Goal: Information Seeking & Learning: Understand process/instructions

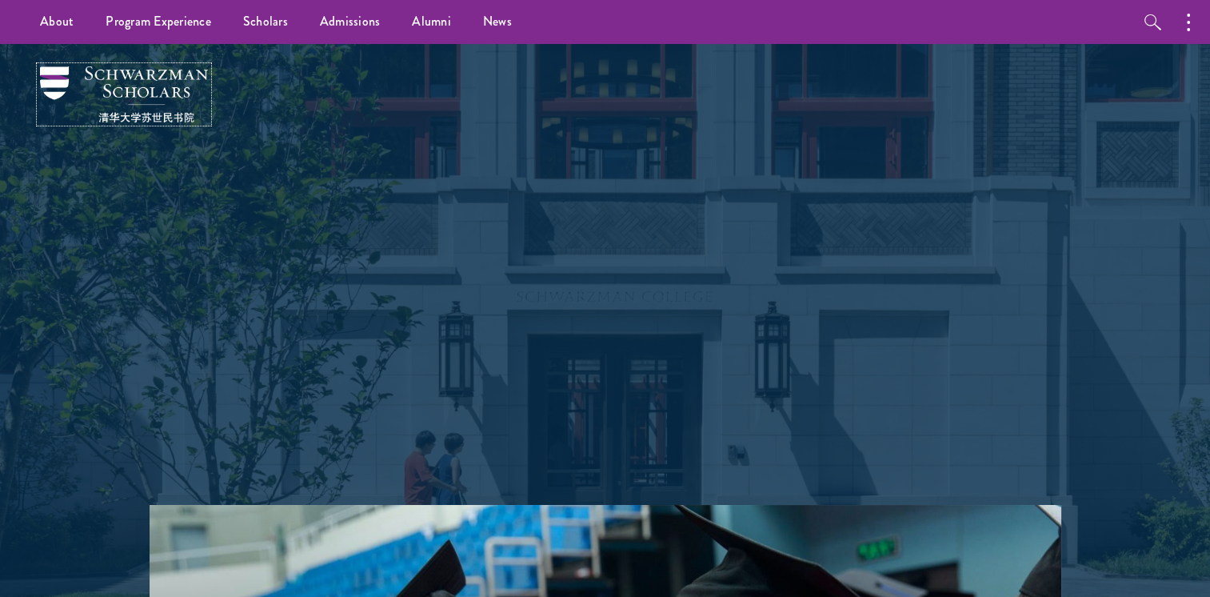
click at [70, 92] on img at bounding box center [124, 94] width 168 height 56
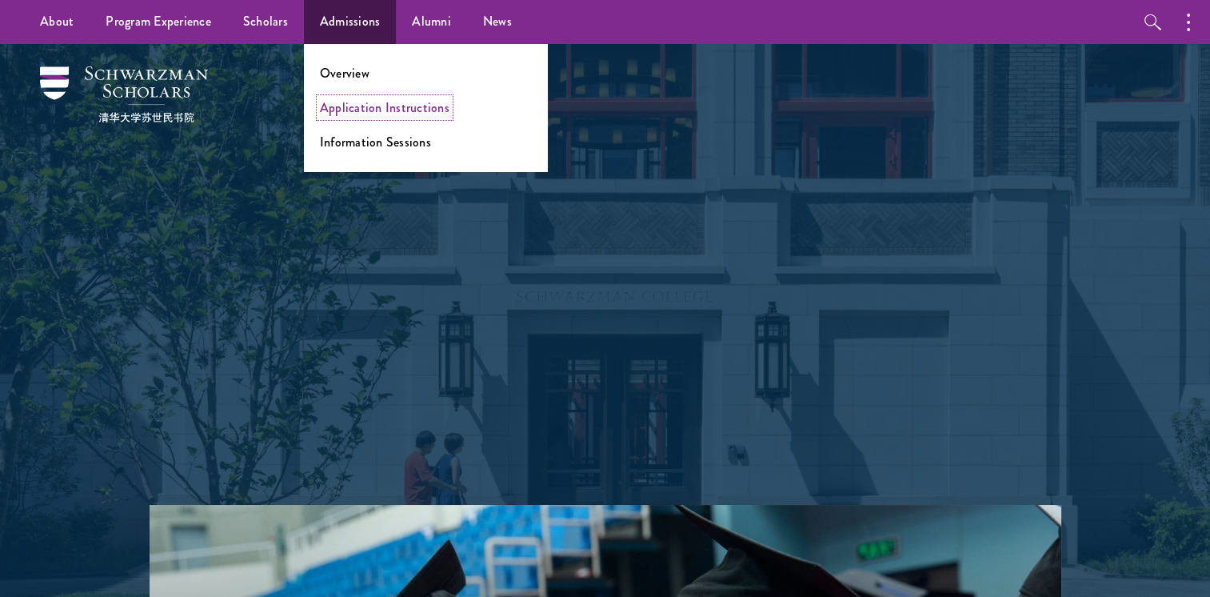
click at [370, 100] on link "Application Instructions" at bounding box center [385, 107] width 130 height 18
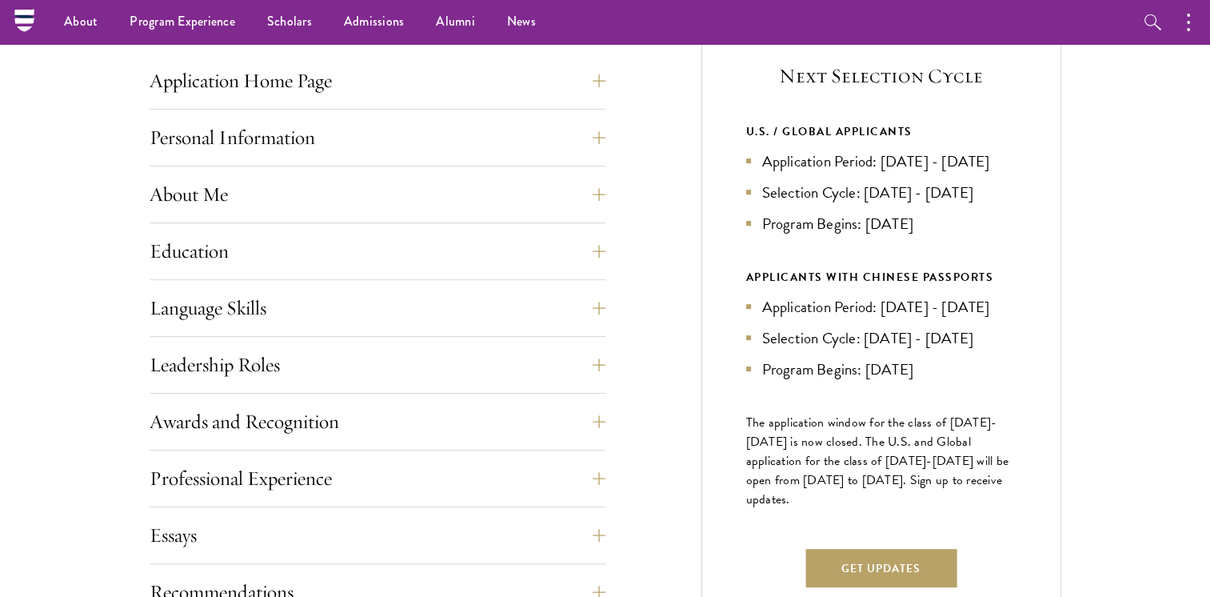
scroll to position [622, 0]
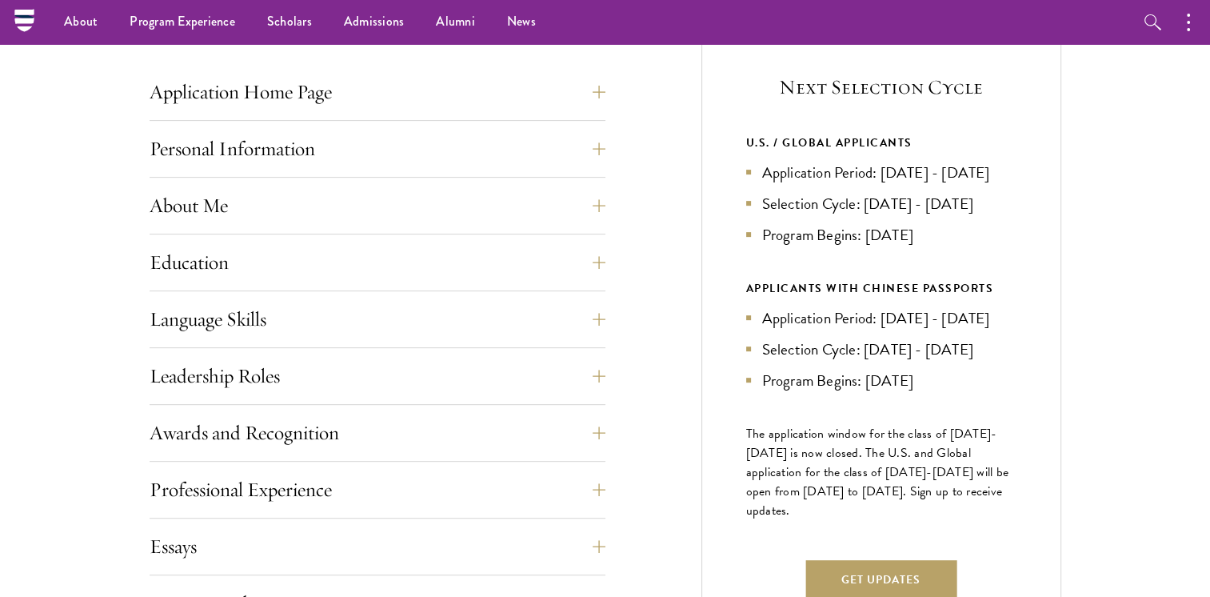
click at [663, 242] on div "Application Home Page The online application form must be completed in English.…" at bounding box center [606, 499] width 912 height 948
click at [435, 83] on button "Application Home Page" at bounding box center [390, 92] width 456 height 38
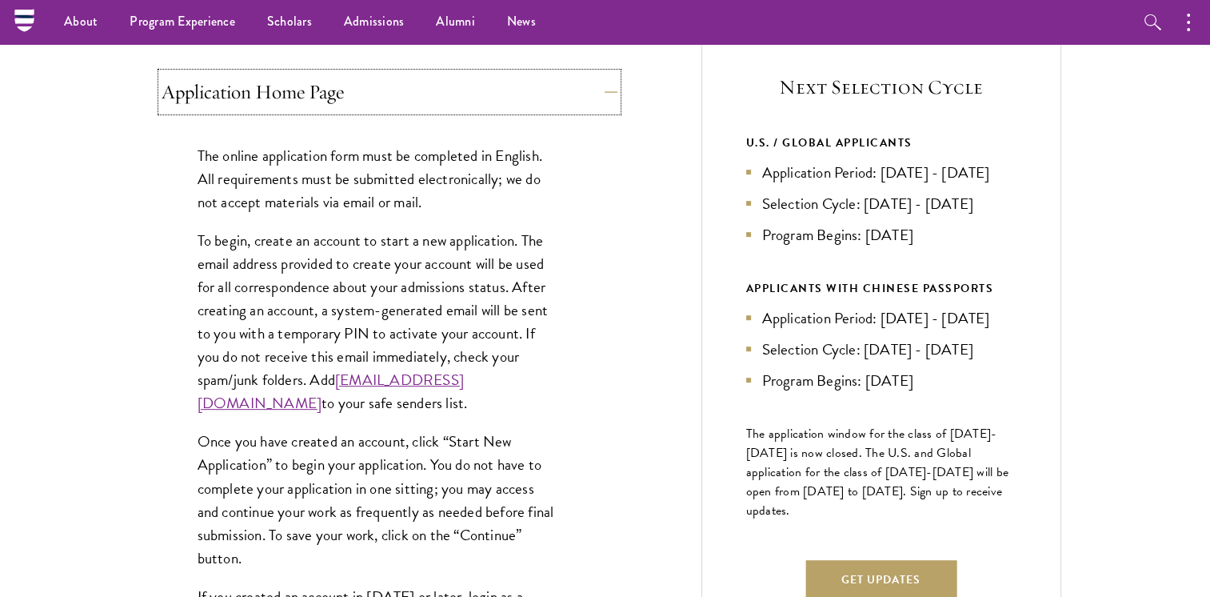
click at [558, 94] on button "Application Home Page" at bounding box center [390, 92] width 456 height 38
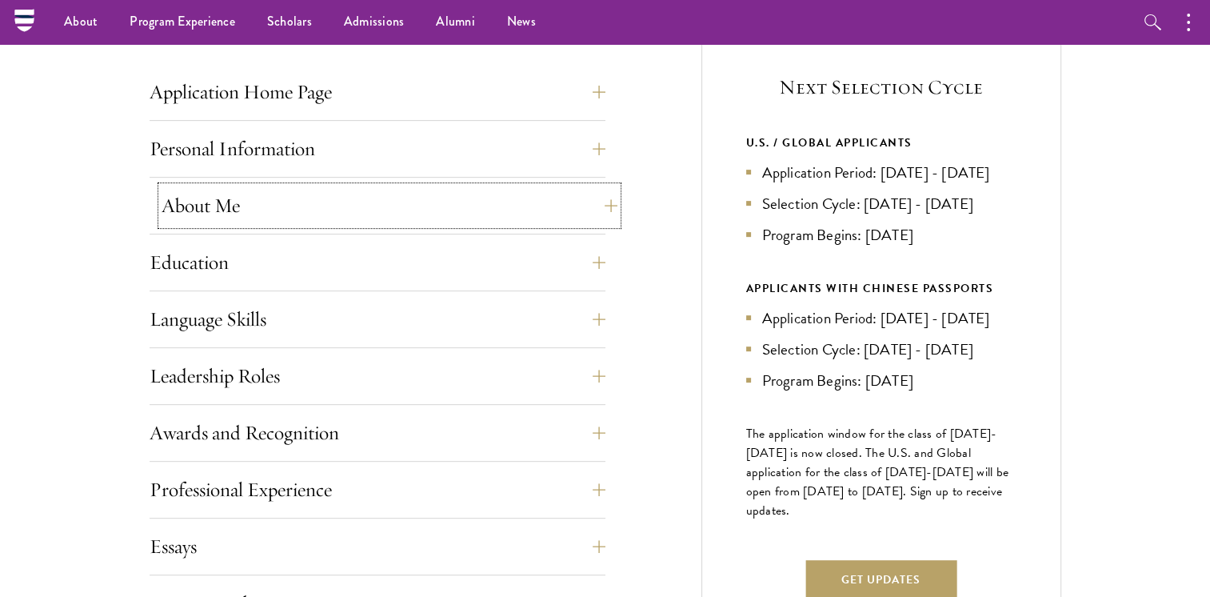
click at [526, 216] on button "About Me" at bounding box center [390, 205] width 456 height 38
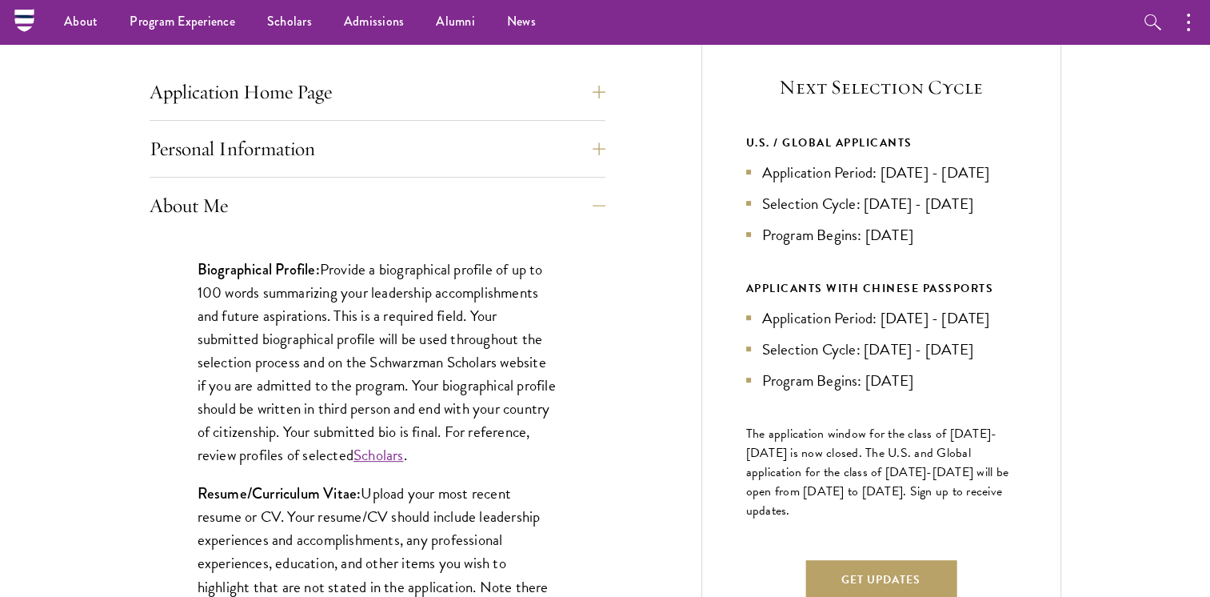
click at [534, 174] on div "Personal Information This section requests applicant biographical and contact i…" at bounding box center [378, 154] width 456 height 48
click at [550, 151] on button "Personal Information" at bounding box center [390, 149] width 456 height 38
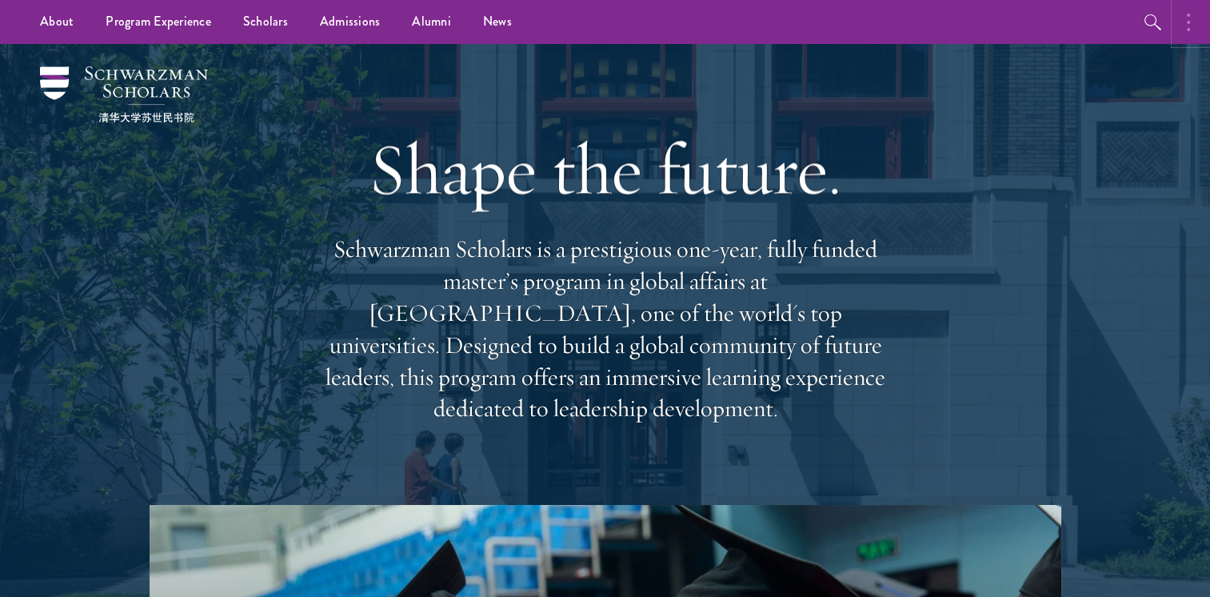
click at [1196, 23] on button "button" at bounding box center [1192, 22] width 35 height 44
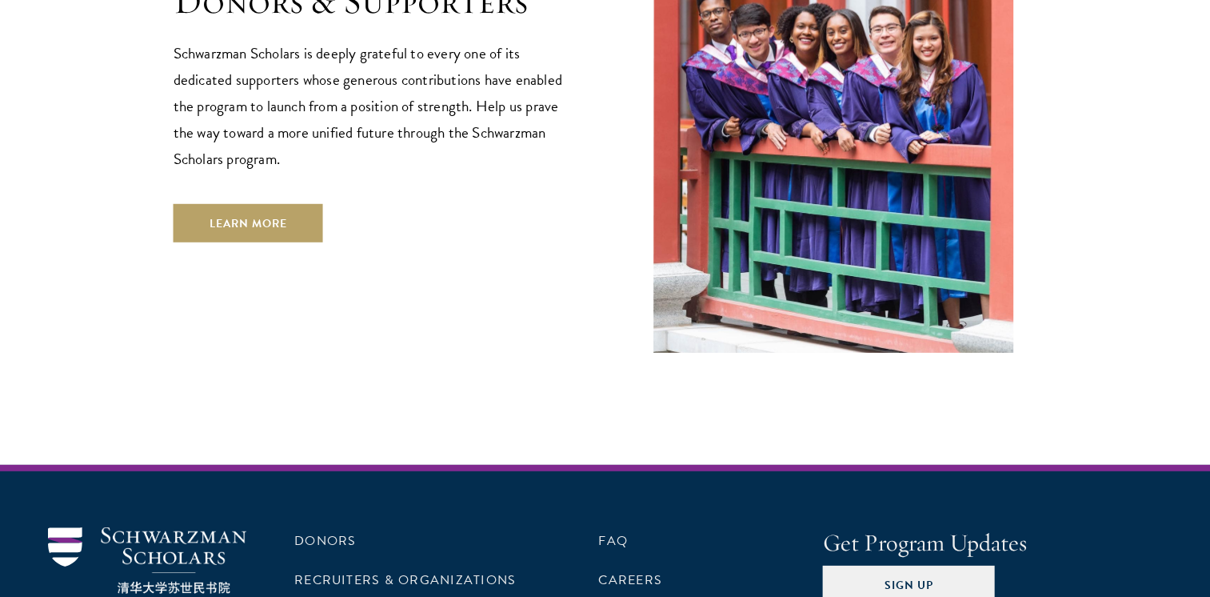
scroll to position [4803, 0]
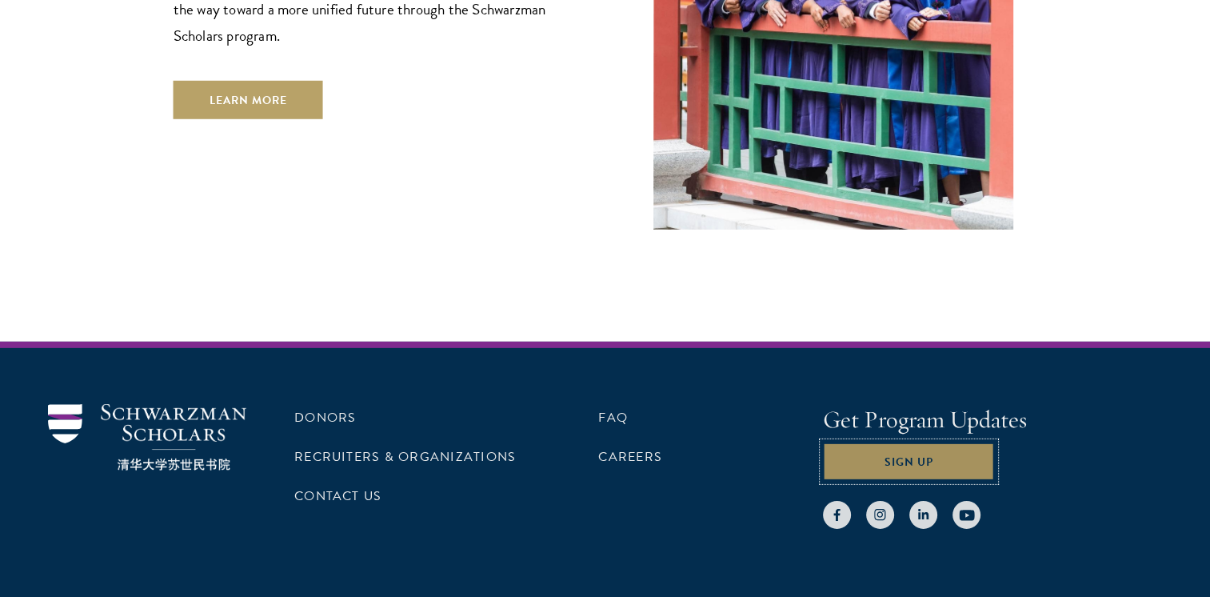
click at [904, 442] on button "Sign Up" at bounding box center [909, 461] width 172 height 38
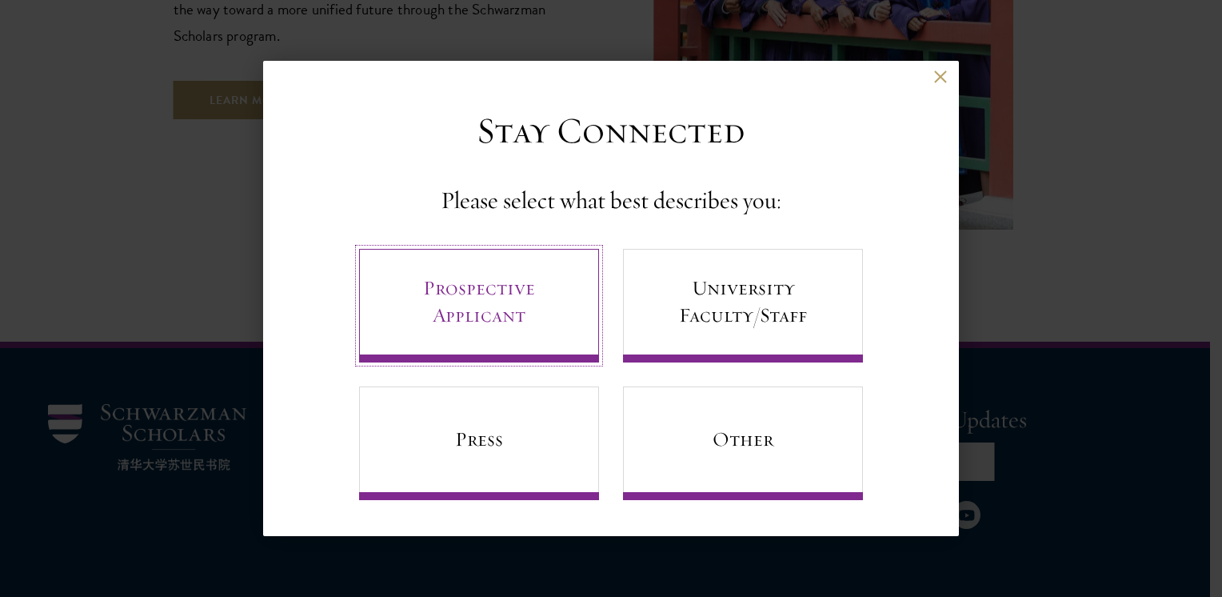
click at [559, 283] on link "Prospective Applicant" at bounding box center [479, 306] width 240 height 114
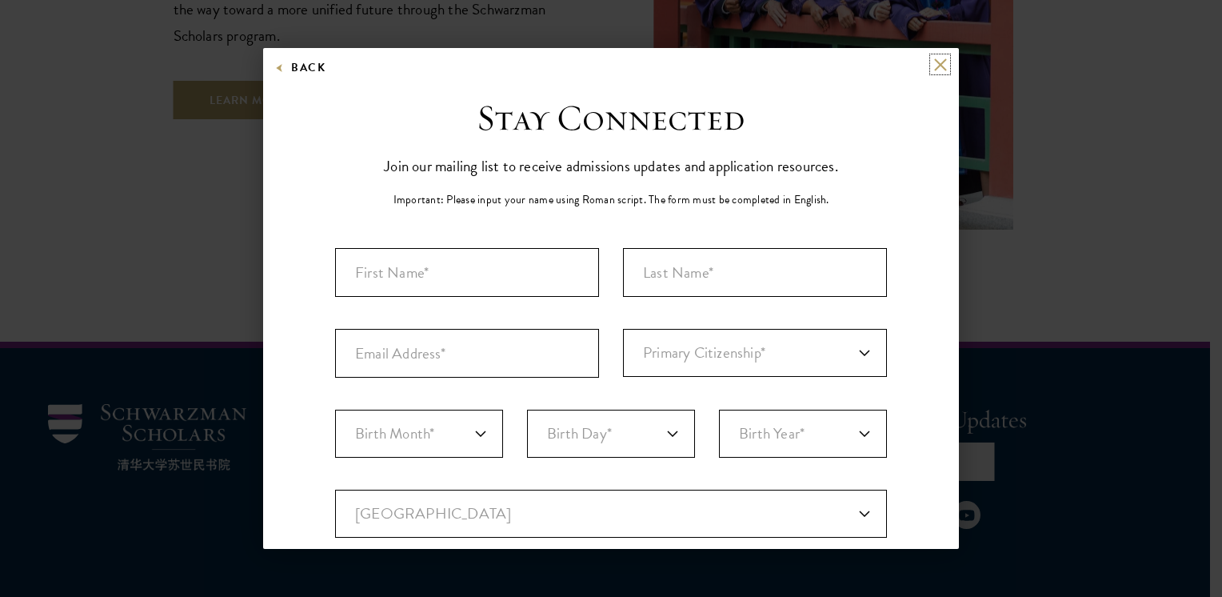
click at [934, 62] on button at bounding box center [941, 65] width 14 height 14
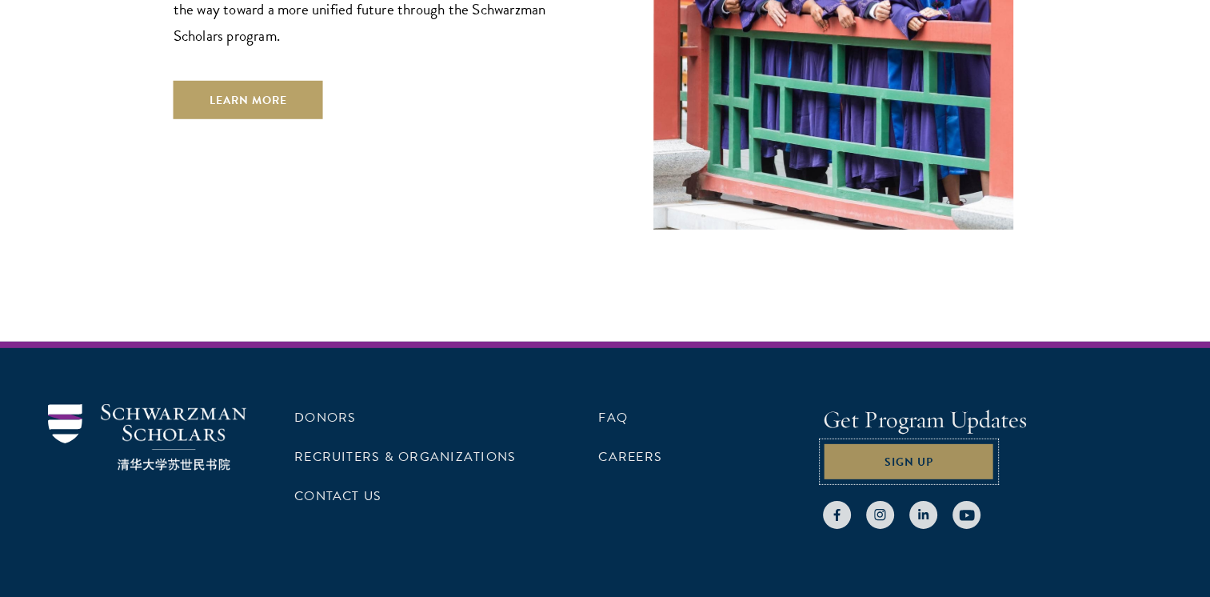
click at [890, 442] on button "Sign Up" at bounding box center [909, 461] width 172 height 38
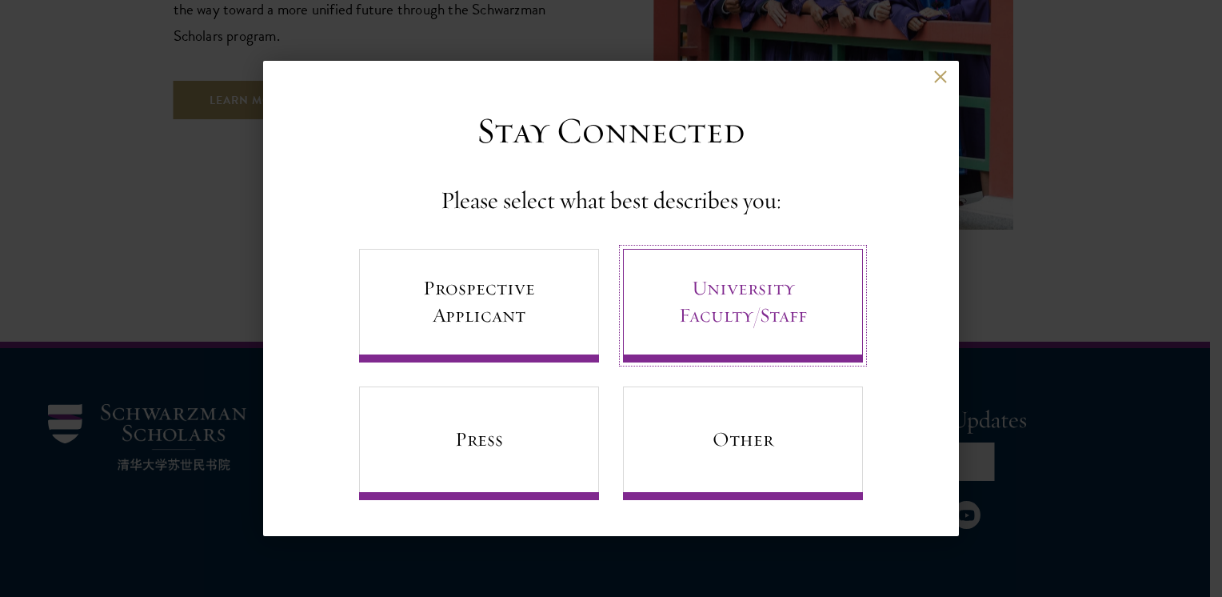
click at [700, 286] on link "University Faculty/Staff" at bounding box center [743, 306] width 240 height 114
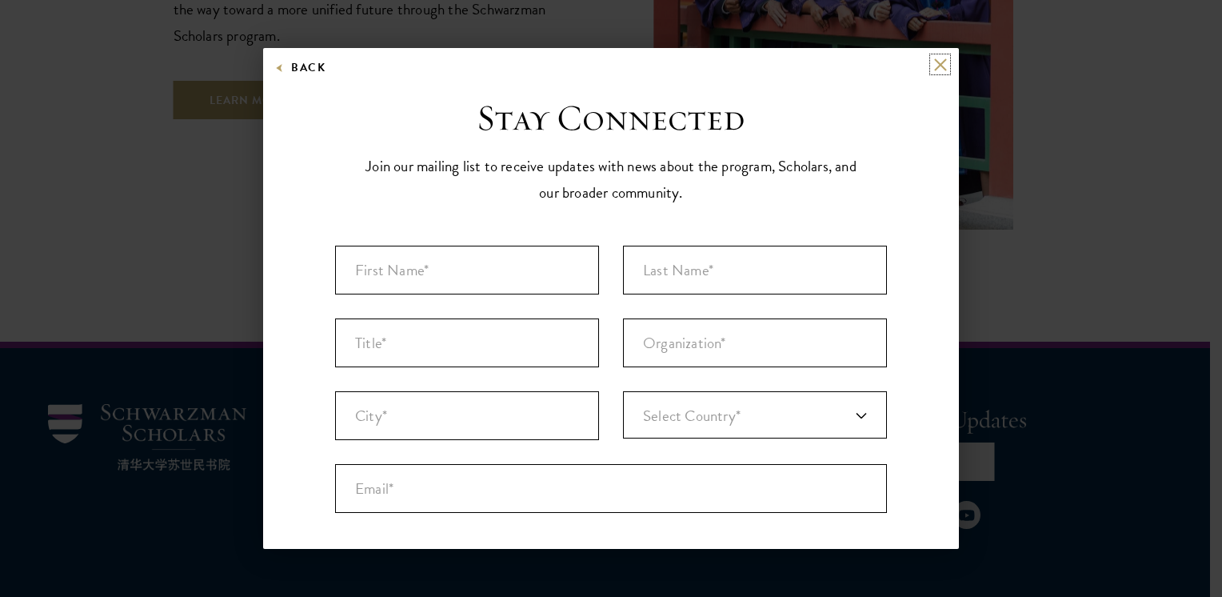
click at [934, 63] on button at bounding box center [941, 65] width 14 height 14
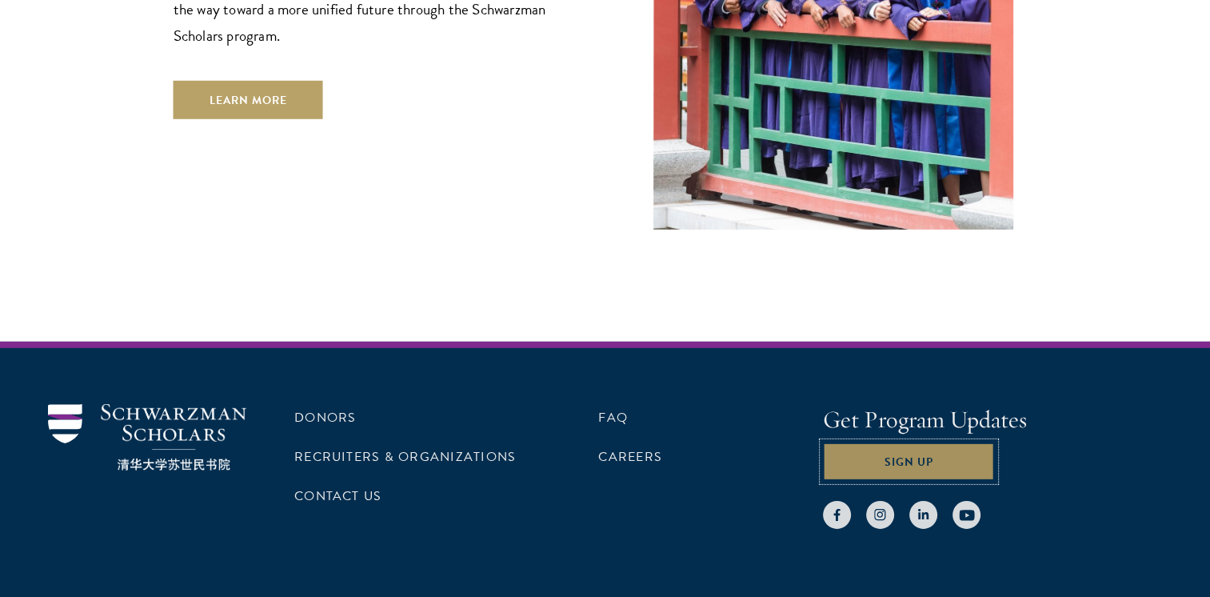
click at [942, 442] on button "Sign Up" at bounding box center [909, 461] width 172 height 38
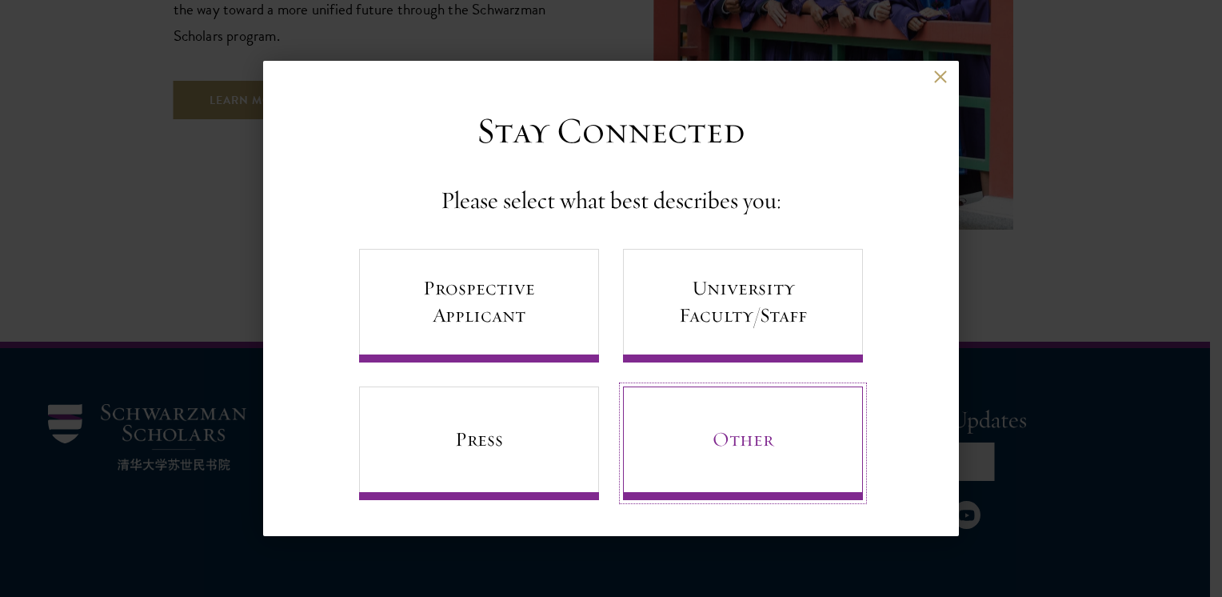
click at [762, 417] on link "Other" at bounding box center [743, 443] width 240 height 114
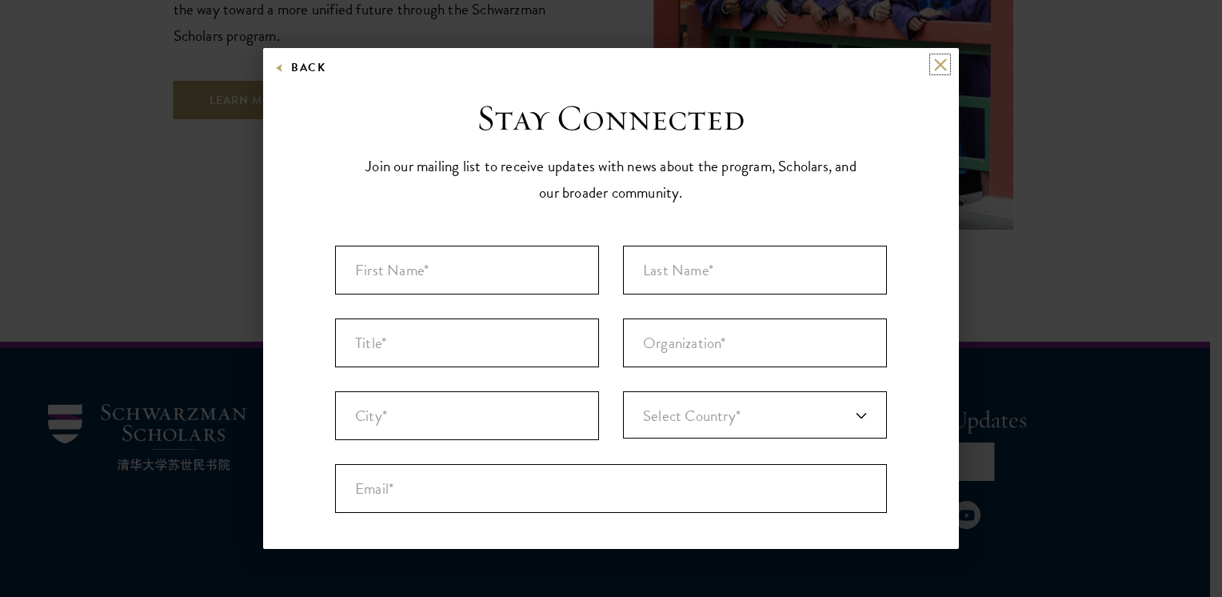
click at [934, 59] on button at bounding box center [941, 65] width 14 height 14
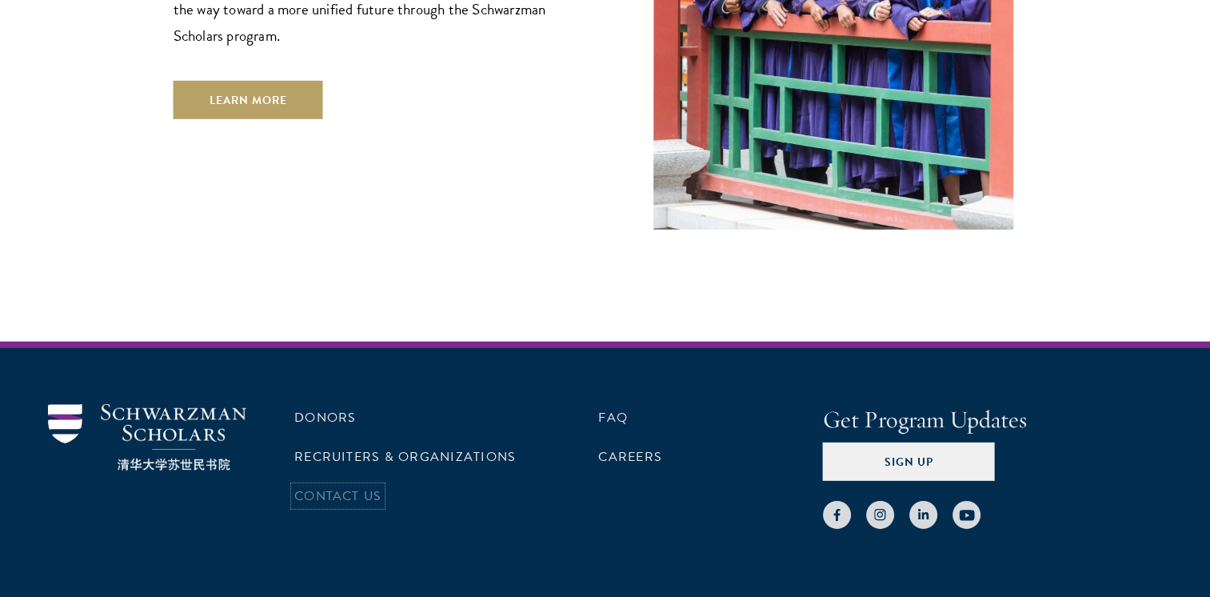
click at [377, 486] on link "Contact Us" at bounding box center [337, 495] width 87 height 19
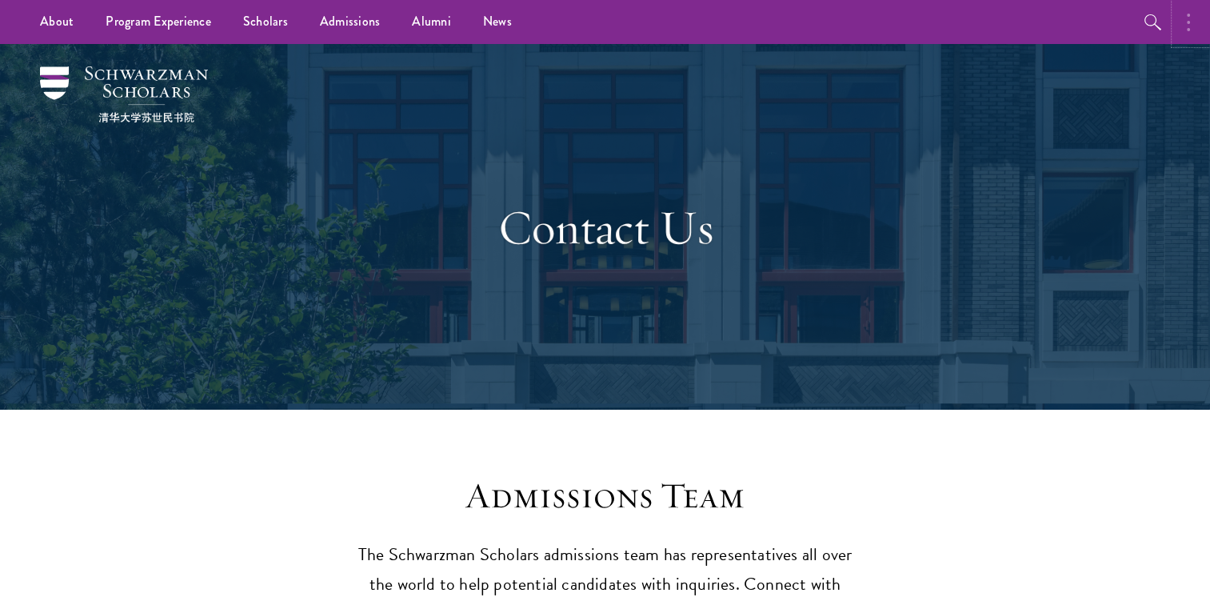
click at [1195, 24] on button "button" at bounding box center [1192, 22] width 35 height 44
click at [1014, 29] on button "button" at bounding box center [1020, 22] width 35 height 44
click at [422, 15] on link "Alumni" at bounding box center [431, 22] width 71 height 44
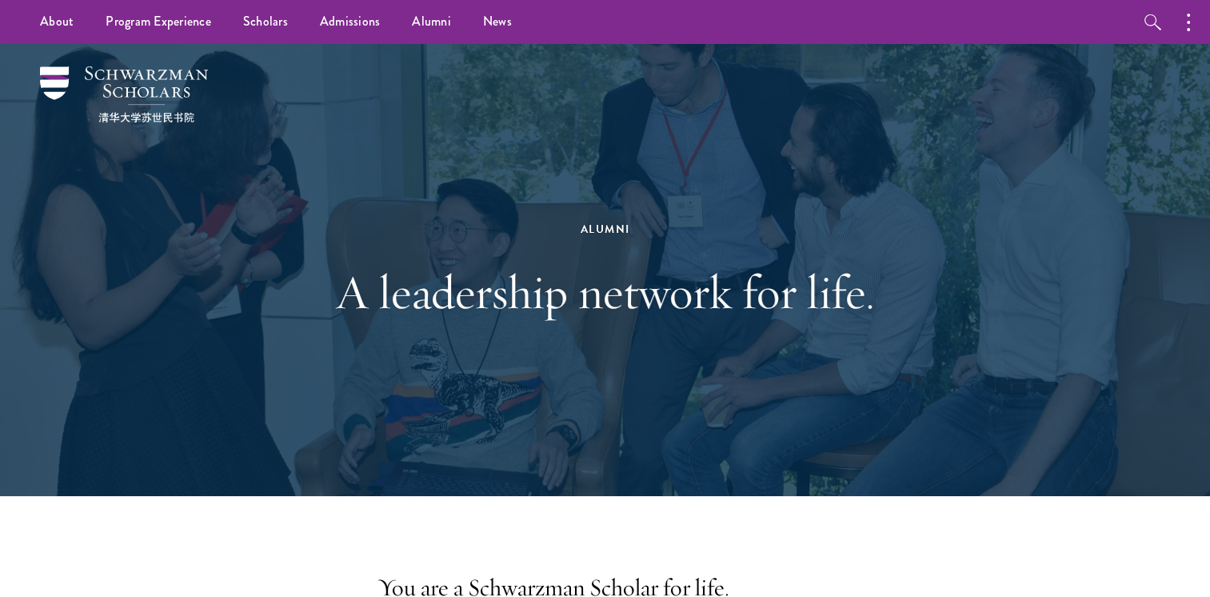
click at [950, 293] on div "Alumni A leadership network for life." at bounding box center [605, 270] width 1050 height 452
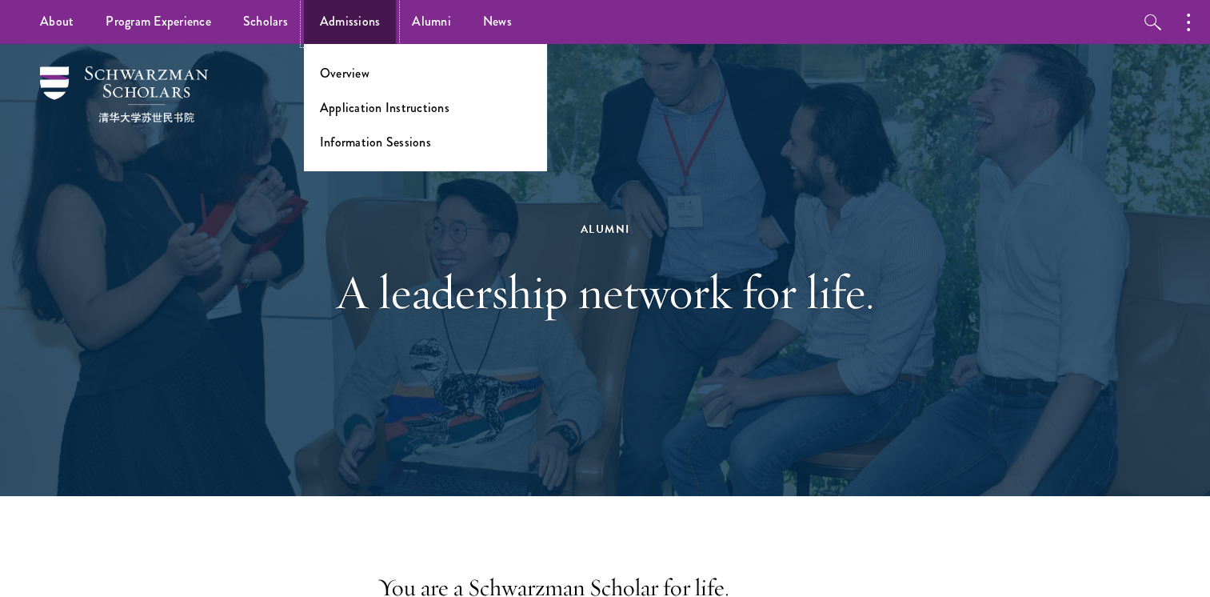
click at [346, 34] on link "Admissions" at bounding box center [350, 22] width 93 height 44
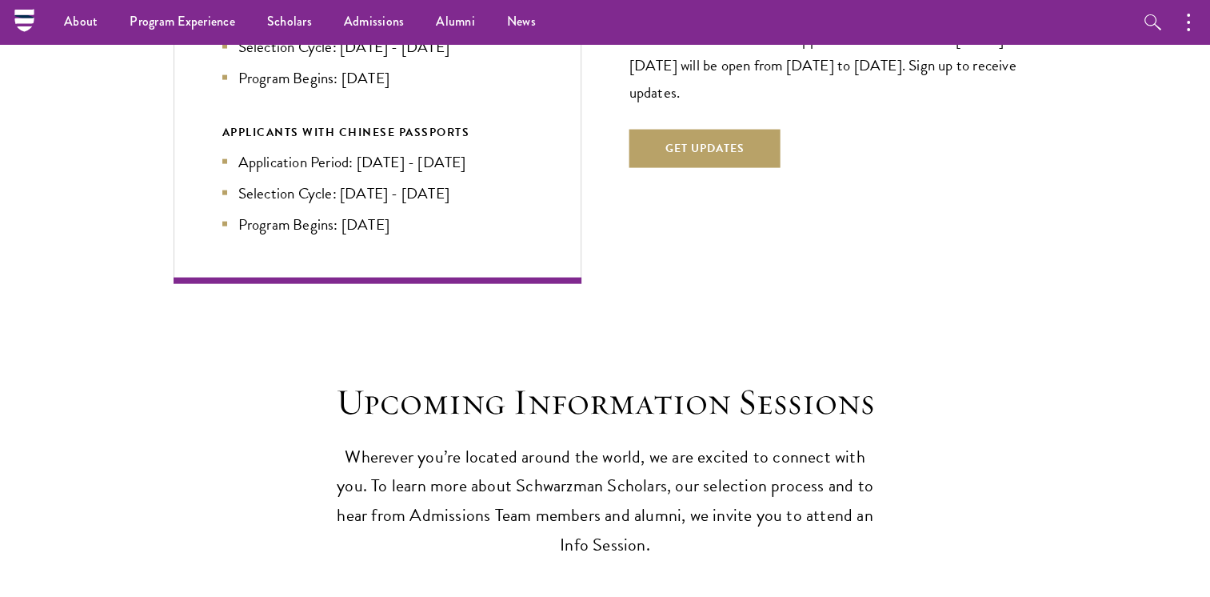
scroll to position [3602, 0]
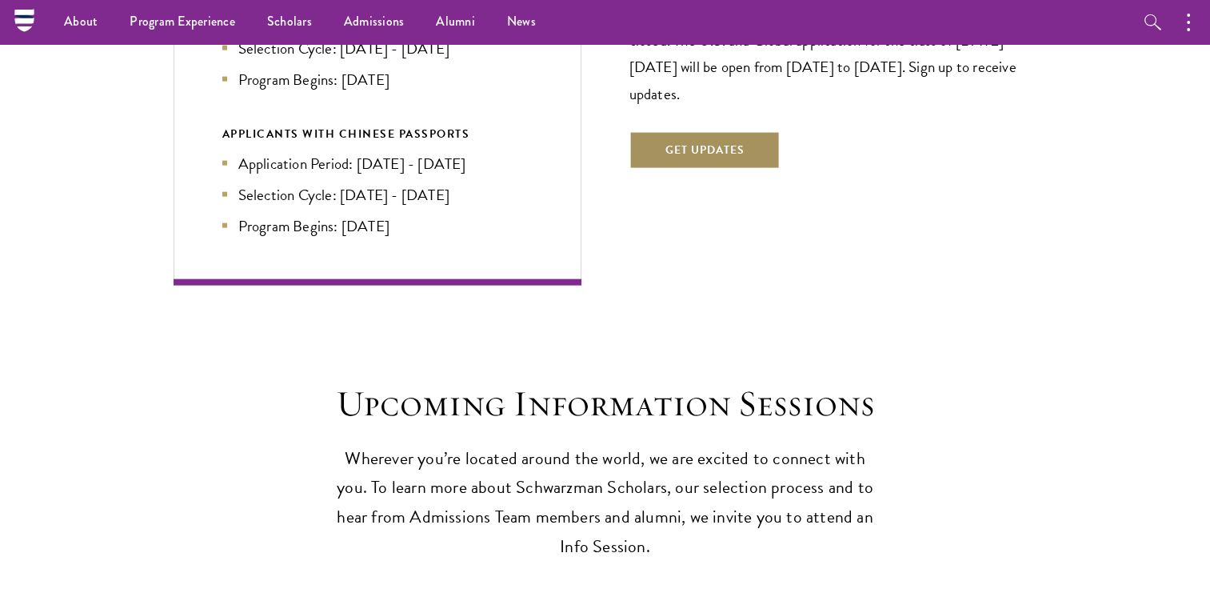
click at [730, 131] on button "Get Updates" at bounding box center [705, 150] width 151 height 38
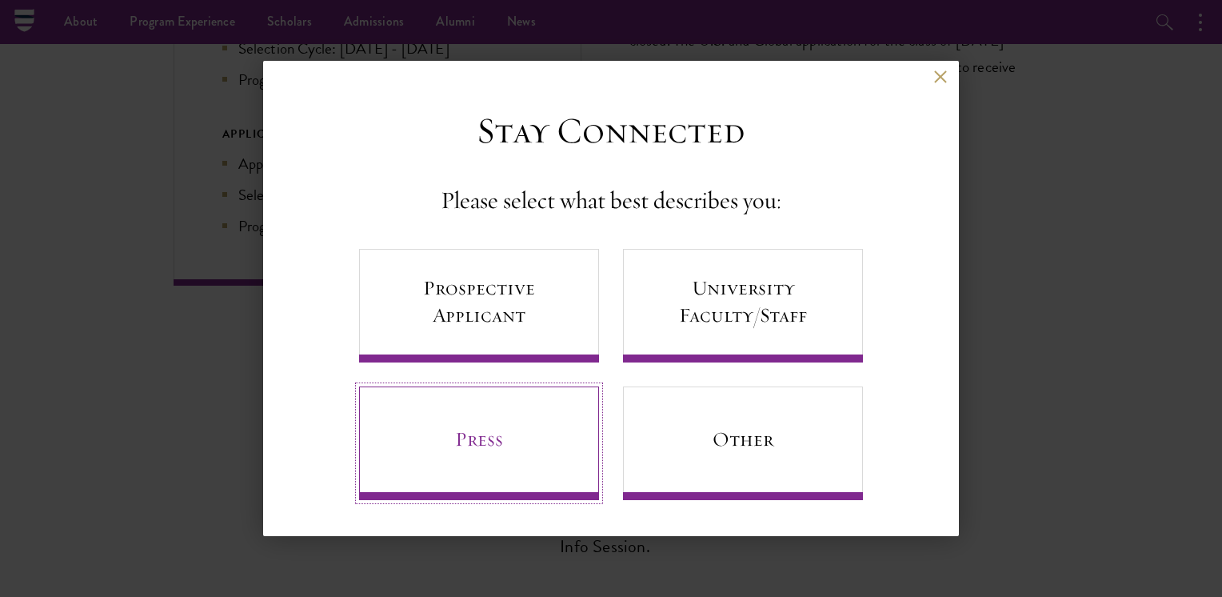
click at [545, 452] on link "Press" at bounding box center [479, 443] width 240 height 114
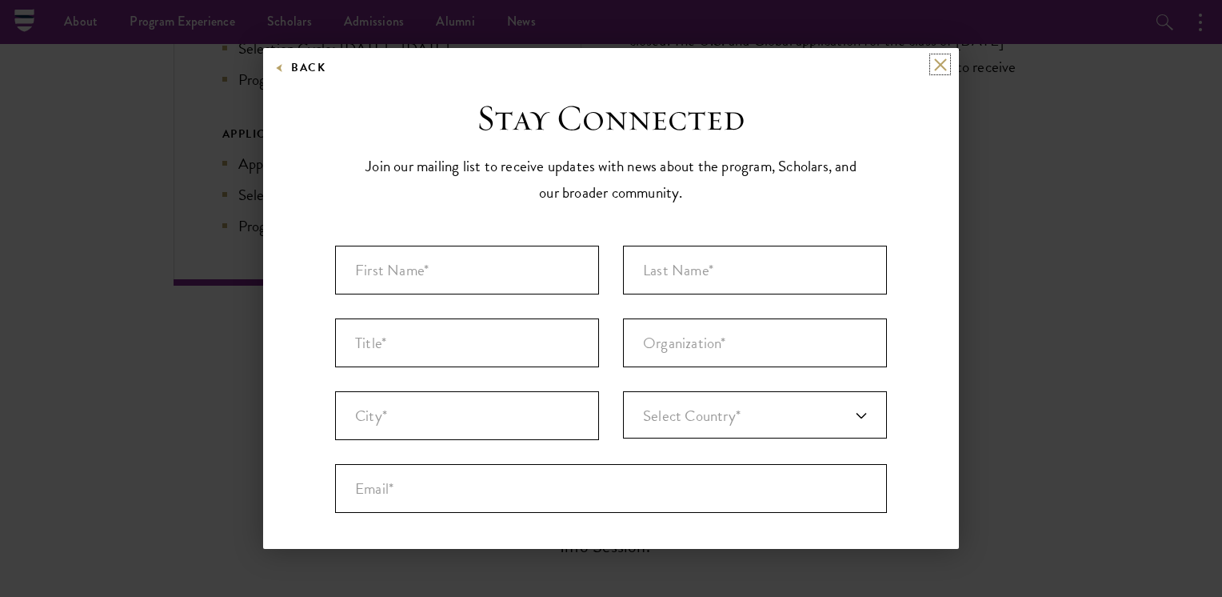
click at [934, 65] on button at bounding box center [941, 65] width 14 height 14
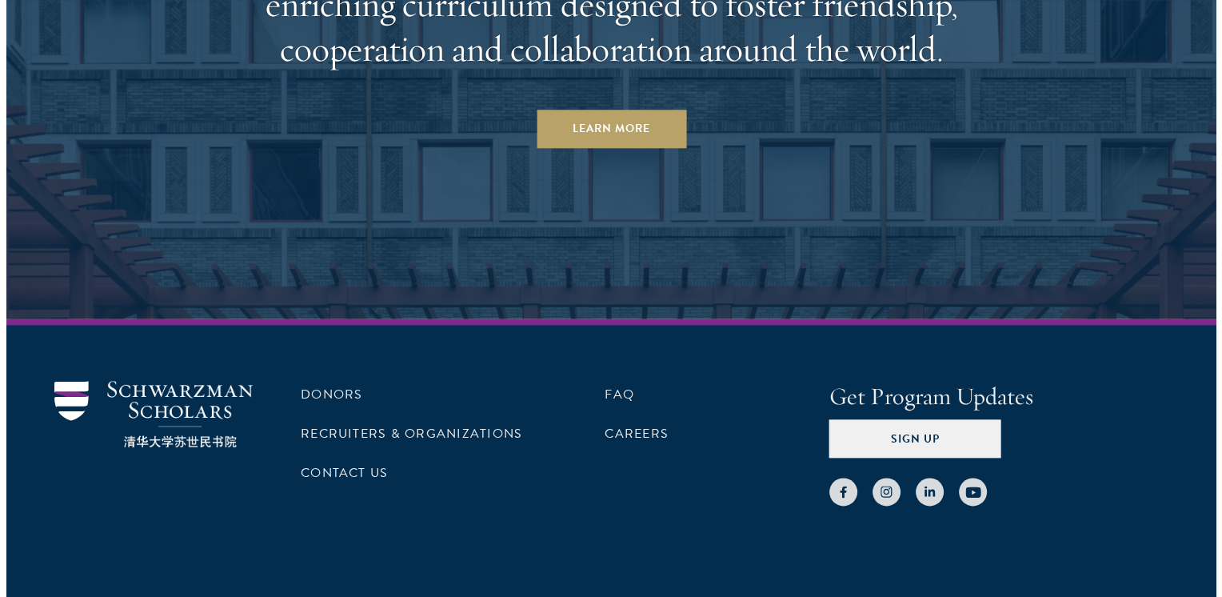
scroll to position [7900, 0]
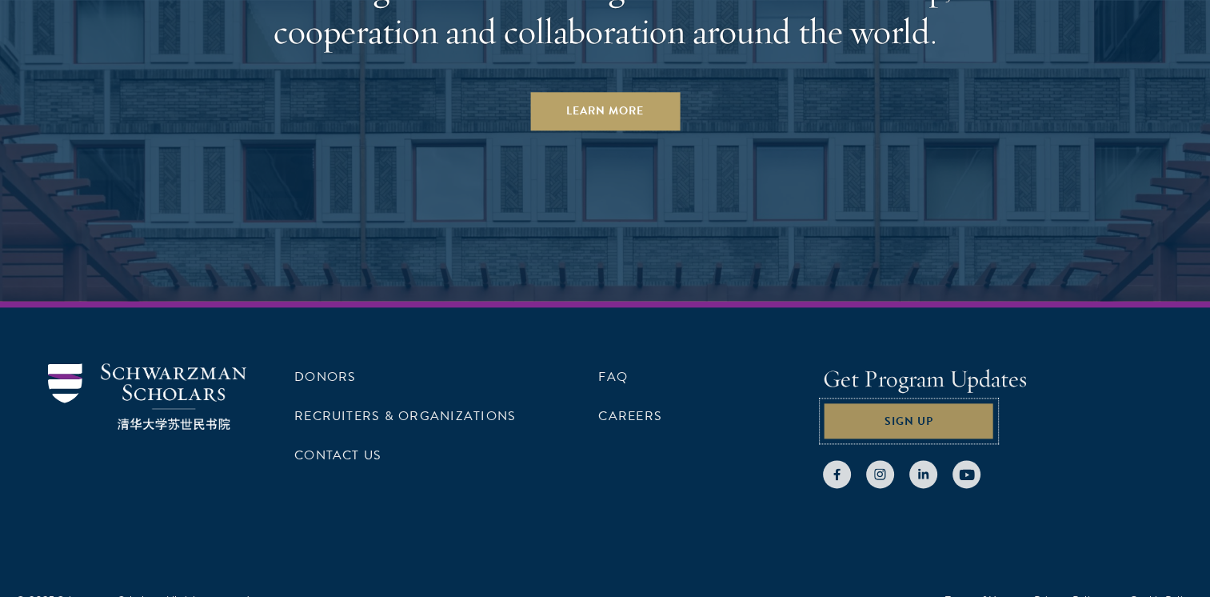
click at [913, 402] on button "Sign Up" at bounding box center [909, 421] width 172 height 38
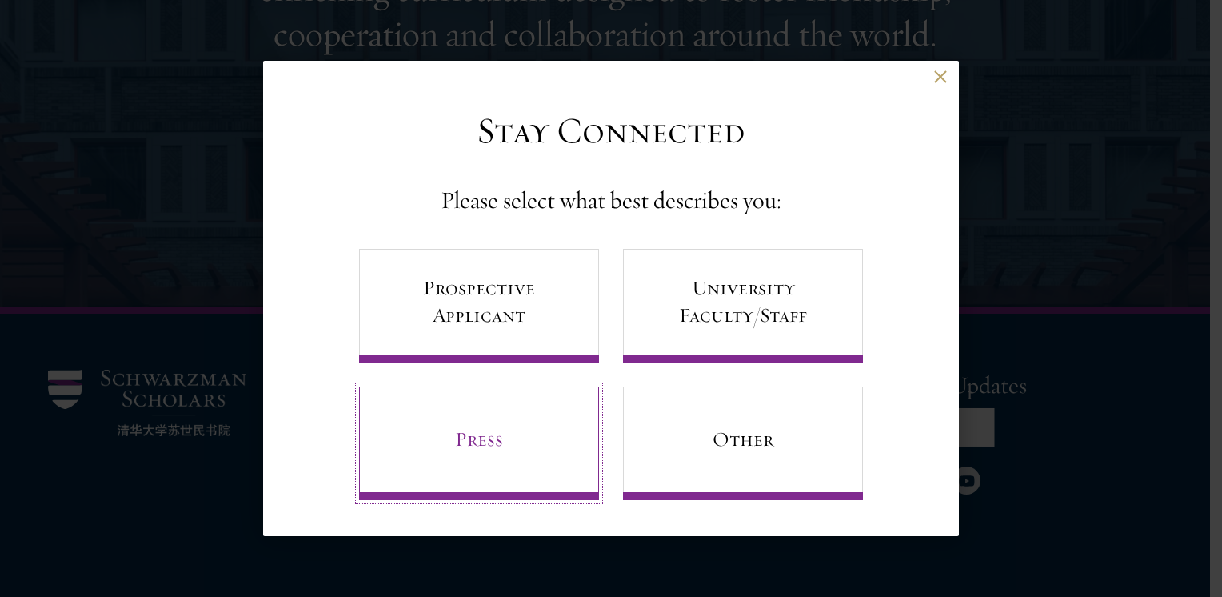
click at [537, 437] on link "Press" at bounding box center [479, 443] width 240 height 114
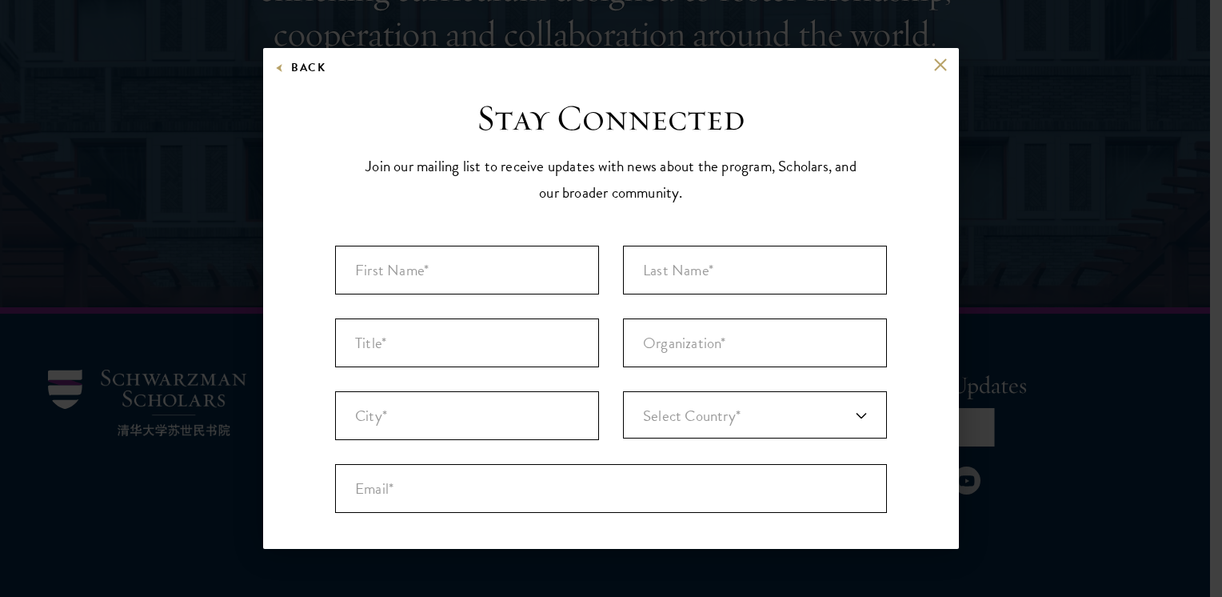
scroll to position [118, 0]
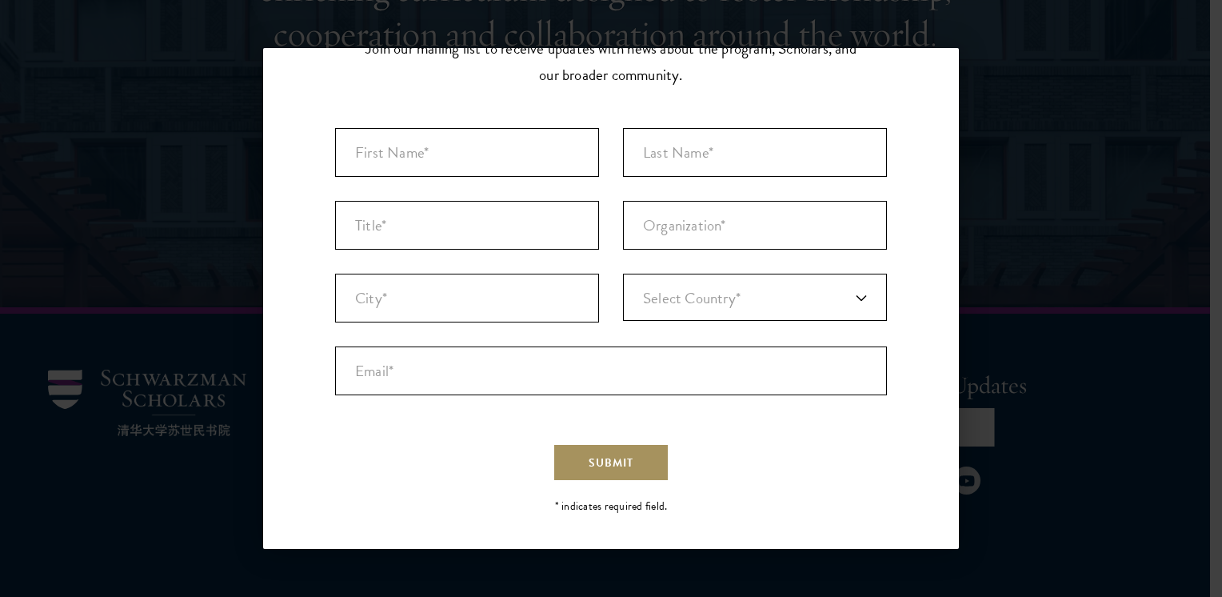
click at [624, 456] on span "Submit" at bounding box center [611, 462] width 45 height 17
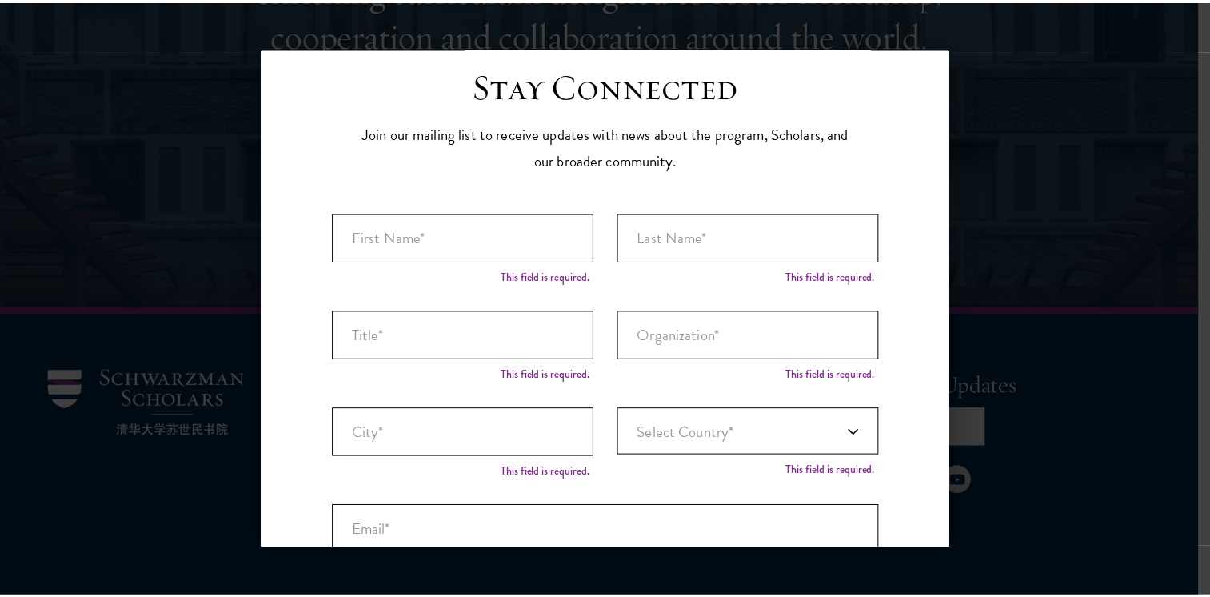
scroll to position [0, 0]
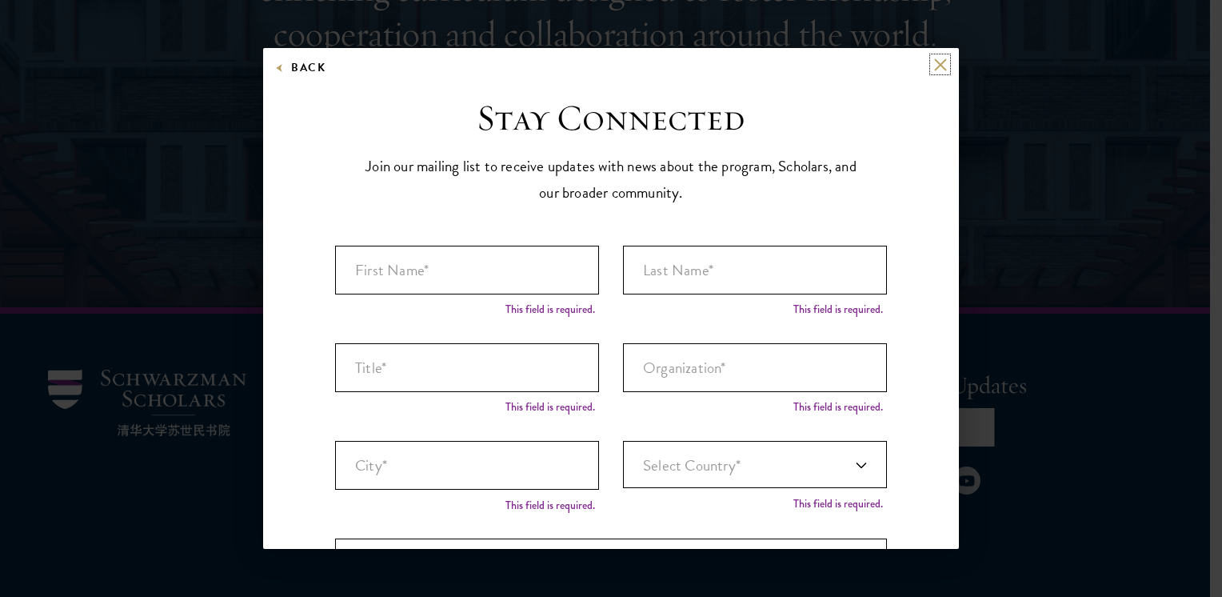
click at [934, 68] on button at bounding box center [941, 65] width 14 height 14
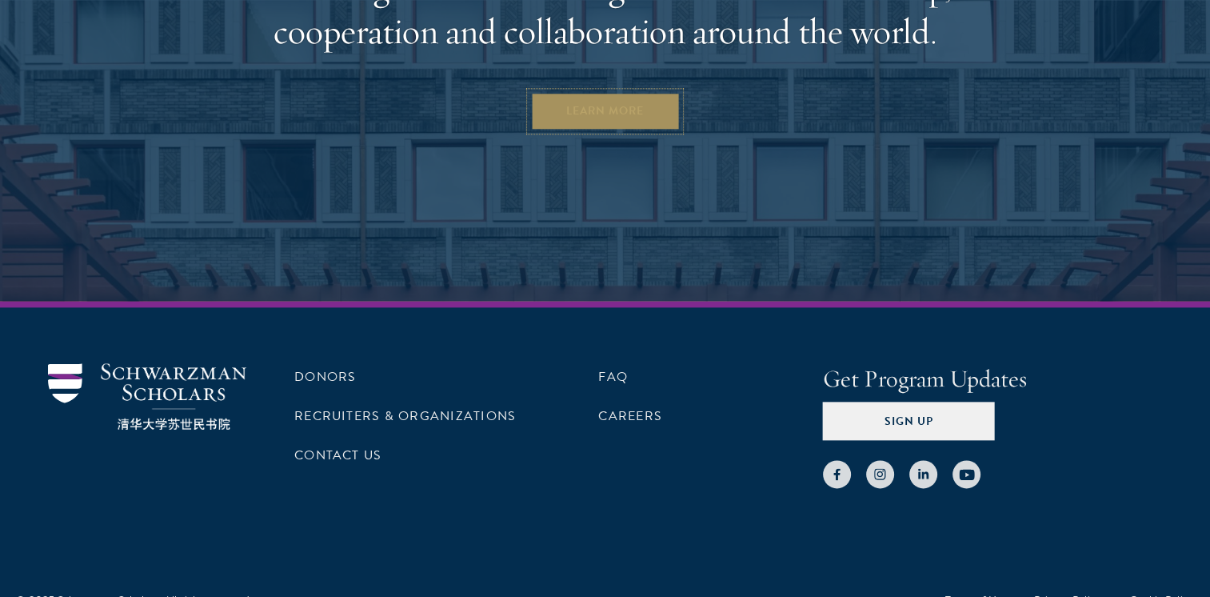
click at [594, 94] on link "Learn More" at bounding box center [605, 111] width 150 height 38
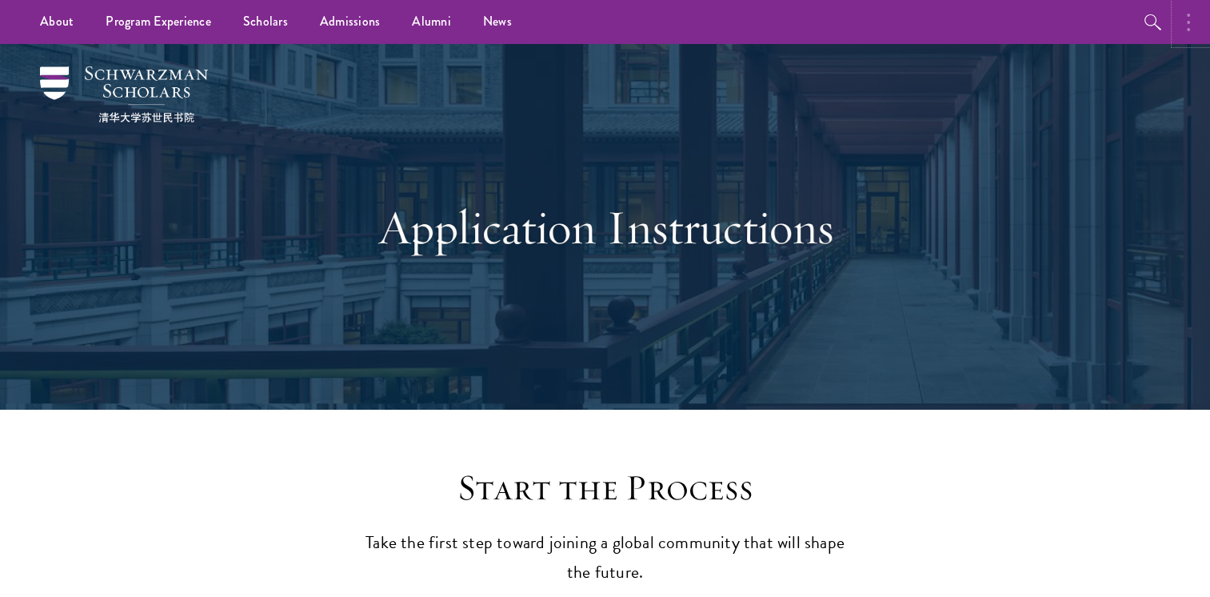
click at [1190, 8] on button "button" at bounding box center [1192, 22] width 35 height 44
